Goal: Task Accomplishment & Management: Manage account settings

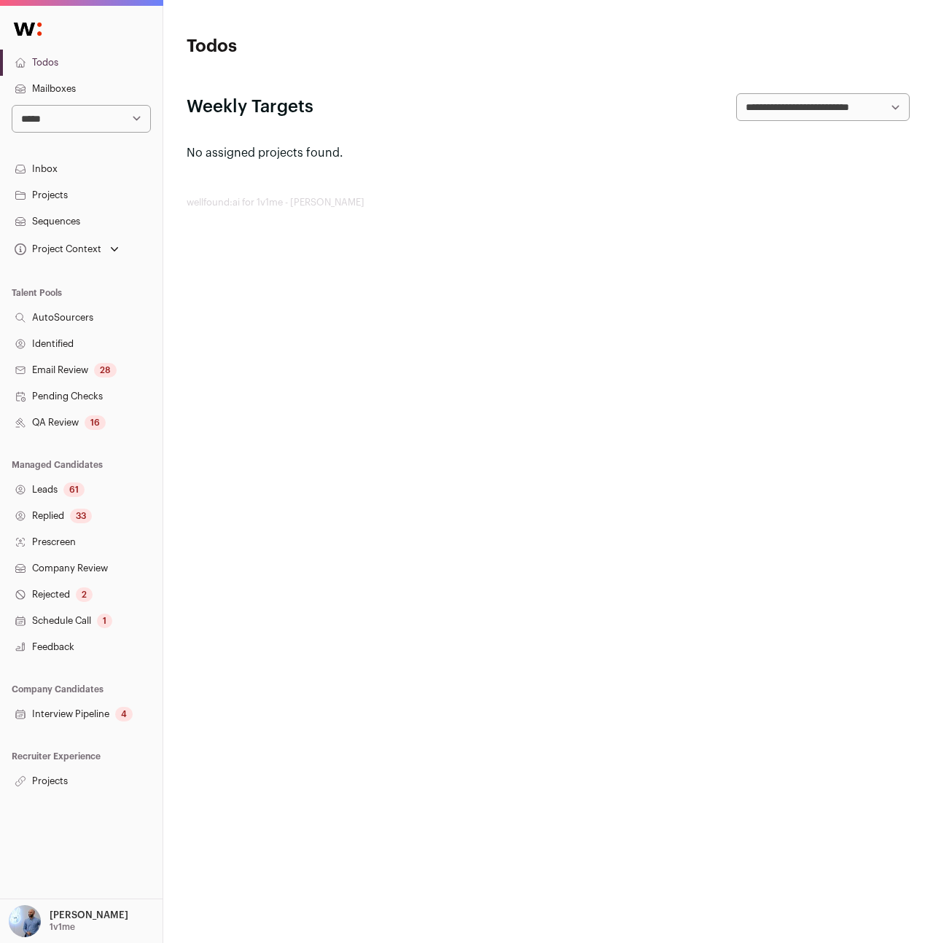
click at [25, 771] on link "Projects" at bounding box center [81, 781] width 163 height 26
click at [74, 923] on p "1v1me" at bounding box center [63, 928] width 26 height 12
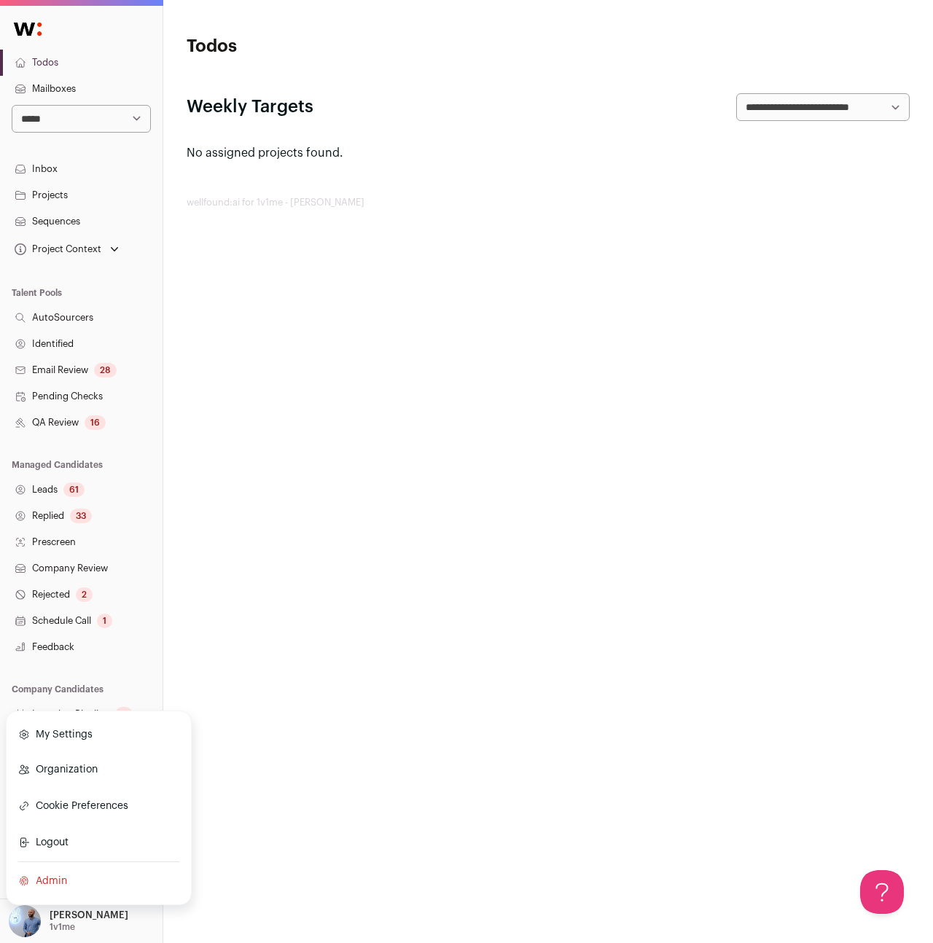
click at [182, 751] on div "My Settings Organization Cookie Preferences Logout Admin" at bounding box center [99, 808] width 186 height 195
